Goal: Find specific page/section: Find specific page/section

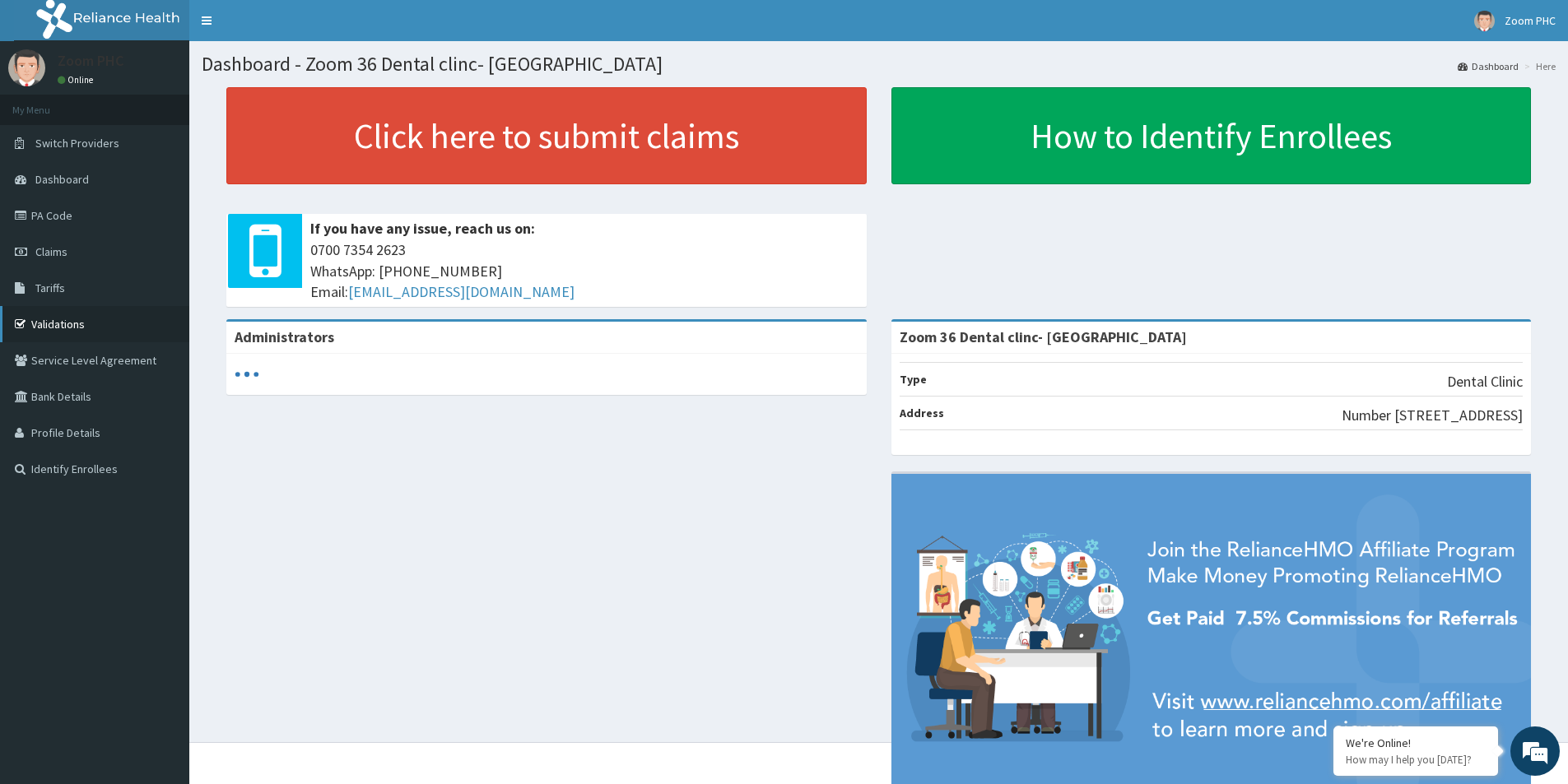
click at [65, 333] on link "Validations" at bounding box center [95, 324] width 190 height 36
click at [78, 328] on link "Validations" at bounding box center [95, 324] width 190 height 36
